Goal: Transaction & Acquisition: Obtain resource

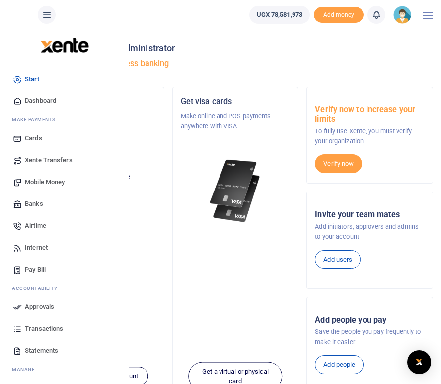
click at [38, 181] on span "Mobile Money" at bounding box center [45, 182] width 40 height 10
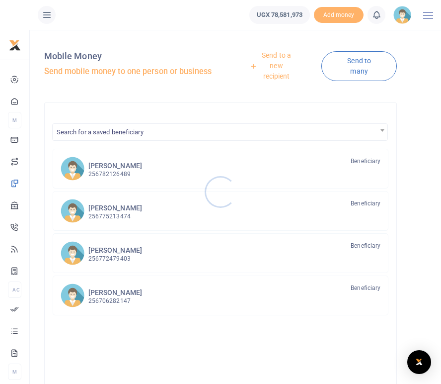
click at [278, 69] on div at bounding box center [220, 192] width 441 height 384
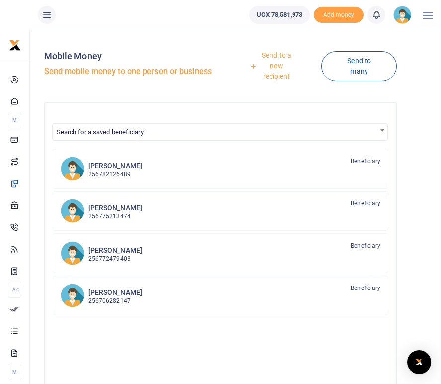
click at [275, 66] on link "Send to a new recipient" at bounding box center [273, 66] width 97 height 39
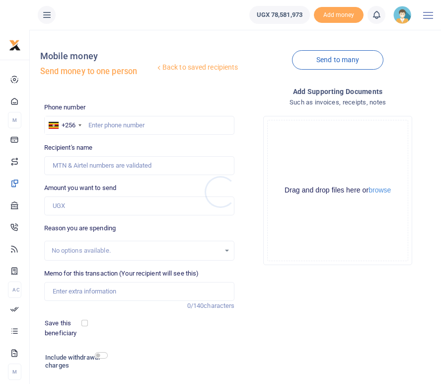
click at [113, 122] on div at bounding box center [220, 192] width 441 height 384
click at [107, 123] on input "text" at bounding box center [139, 125] width 191 height 19
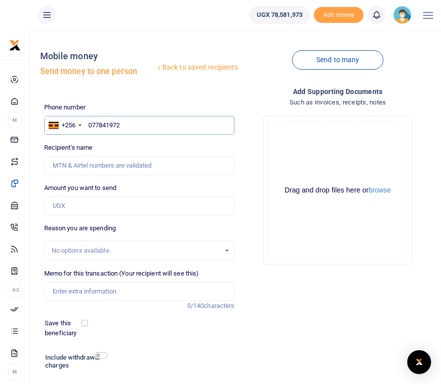
type input "0778419720"
type input "Evalyn Atukwatse"
click at [137, 121] on input "0778419720" at bounding box center [139, 125] width 191 height 19
type input "07784197"
type input "0760381705"
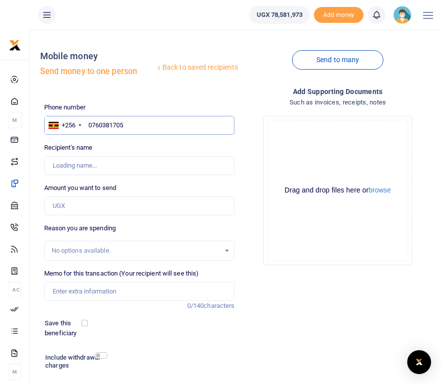
type input "Christine Natwijutsya"
click at [426, 141] on div "Drop your files here Drag and drop files here or browse Powered by Uppy" at bounding box center [337, 190] width 191 height 165
drag, startPoint x: 130, startPoint y: 124, endPoint x: 88, endPoint y: 124, distance: 41.7
click at [88, 124] on input "0760381705" at bounding box center [139, 125] width 191 height 19
click at [129, 124] on input "0760381705" at bounding box center [139, 125] width 191 height 19
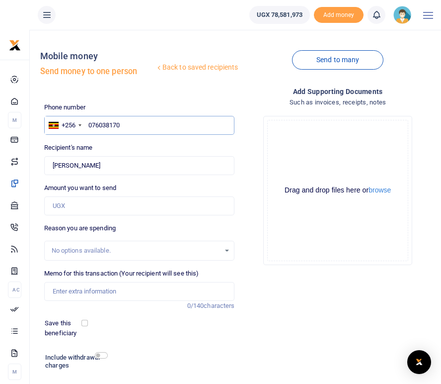
type input "07603817"
type input "0"
type input "0779098867"
type input "Kyasiimire Resty"
type input "0779098867"
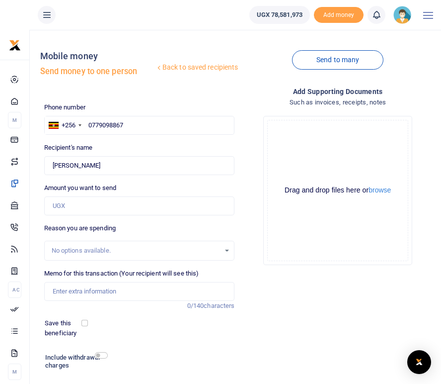
click at [135, 143] on div "Recipient's name Found Name is required." at bounding box center [139, 159] width 191 height 32
drag, startPoint x: 127, startPoint y: 124, endPoint x: 86, endPoint y: 121, distance: 40.8
click at [86, 121] on input "0779098867" at bounding box center [139, 125] width 191 height 19
click at [105, 125] on input "text" at bounding box center [139, 125] width 191 height 19
type input "0784257998"
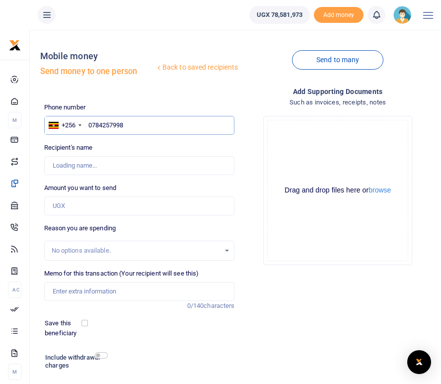
type input "Pross Ashemeire"
drag, startPoint x: 126, startPoint y: 124, endPoint x: 89, endPoint y: 123, distance: 36.8
click at [89, 123] on input "0784257998" at bounding box center [139, 125] width 191 height 19
click at [136, 123] on input "0784257998" at bounding box center [139, 125] width 191 height 19
type input "07842579"
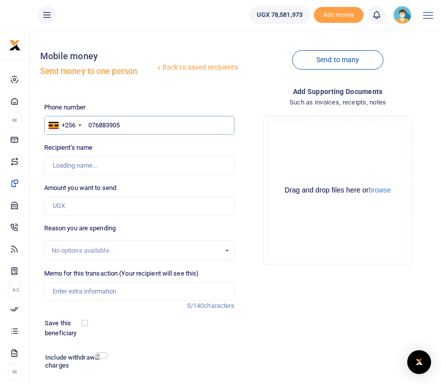
type input "0768839050"
type input "Ankunda Kemigisha"
drag, startPoint x: 127, startPoint y: 123, endPoint x: 87, endPoint y: 124, distance: 39.8
click at [87, 124] on input "0768839050" at bounding box center [139, 125] width 191 height 19
click at [129, 125] on input "0768839050" at bounding box center [139, 125] width 191 height 19
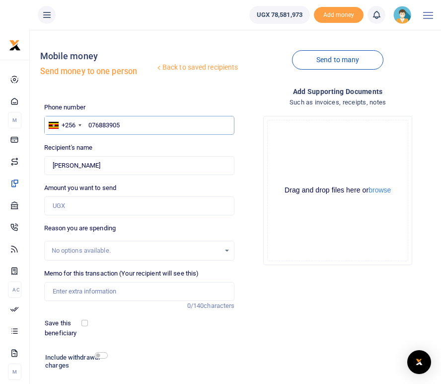
type input "07688390"
type input "0771358556"
type input "Faith Ahabwe"
click at [130, 124] on input "0771358556" at bounding box center [139, 125] width 191 height 19
type input "077135855"
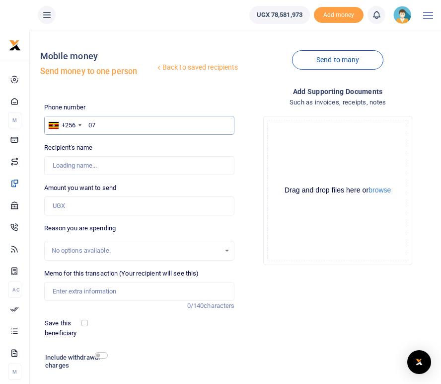
type input "0"
type input "0762749800"
type input "Sharuwah Nakyanzi"
type input "0762749800"
click at [127, 150] on div "Recipient's name Found Name is required." at bounding box center [139, 159] width 191 height 32
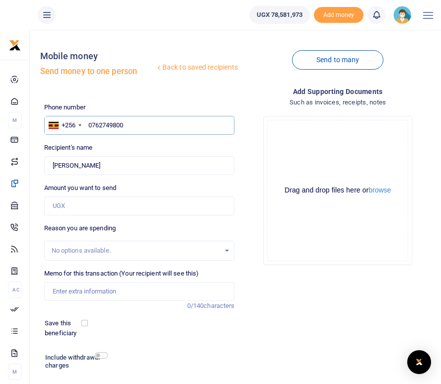
drag, startPoint x: 130, startPoint y: 125, endPoint x: 87, endPoint y: 125, distance: 43.2
click at [87, 125] on input "0762749800" at bounding box center [139, 125] width 191 height 19
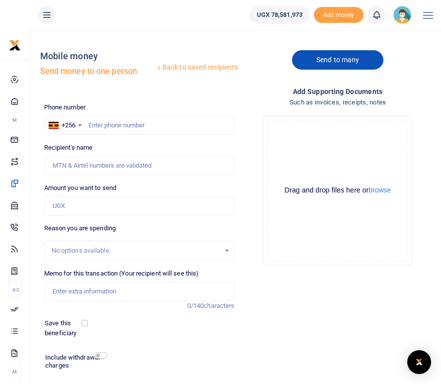
click at [349, 62] on link "Send to many" at bounding box center [337, 59] width 91 height 19
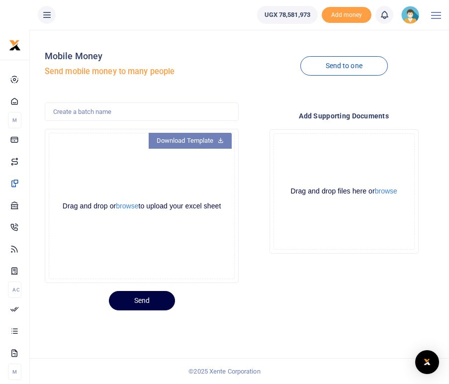
click at [187, 139] on link "Download Template" at bounding box center [190, 141] width 83 height 16
click at [190, 139] on link "Download Template" at bounding box center [190, 141] width 83 height 16
